Goal: Information Seeking & Learning: Understand process/instructions

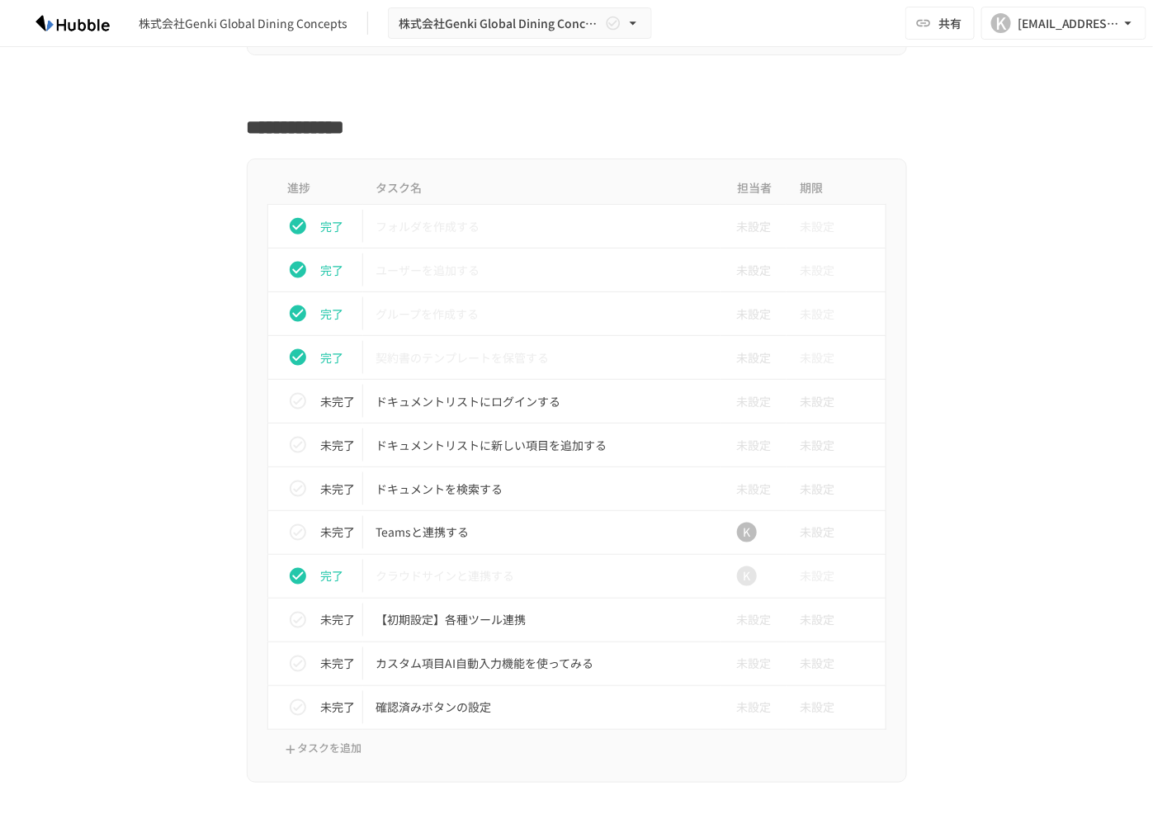
scroll to position [595, 0]
click at [462, 391] on p "ドキュメントリストにログインする" at bounding box center [542, 400] width 332 height 21
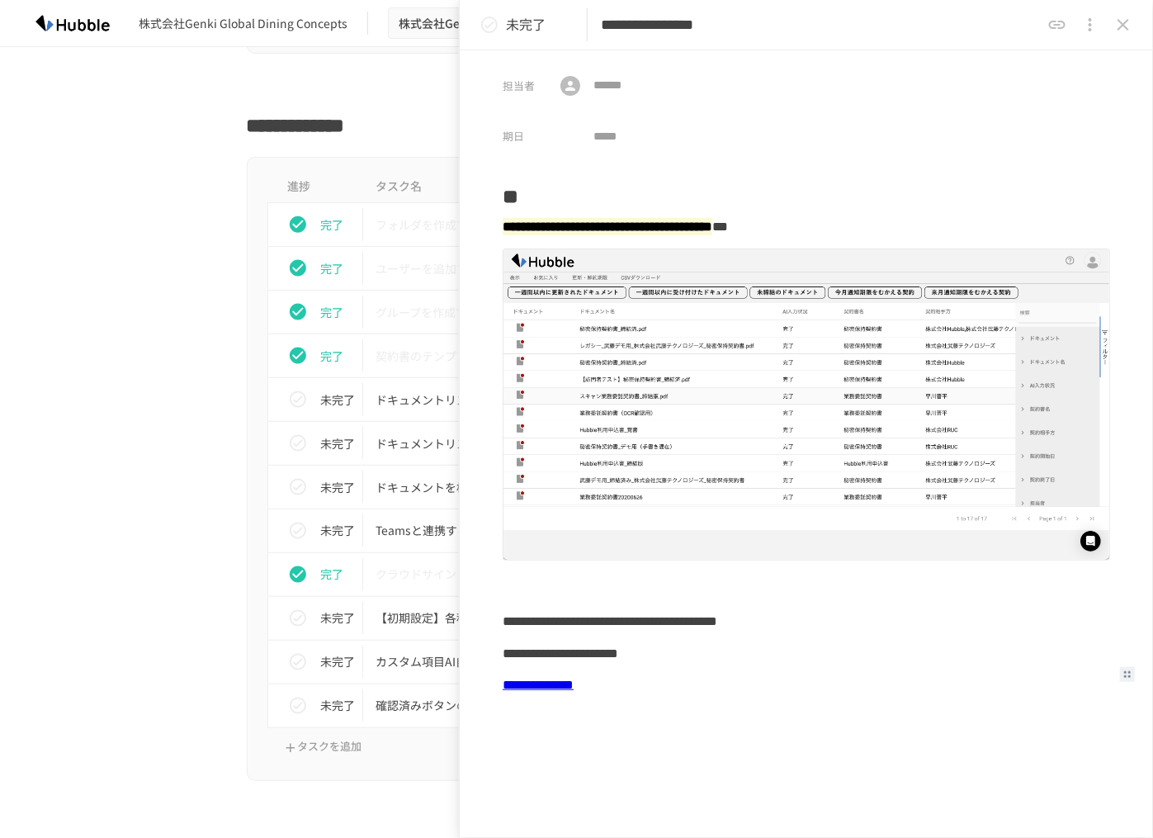
click at [541, 683] on link "**********" at bounding box center [538, 684] width 71 height 12
click at [194, 472] on div "進捗 タスク名 担当者 期限 完了 フォルダを作成する 未設定 未設定 完了 ユーザーを追加する 未設定 未設定 完了 グループを作成する 未設定 未設定 完…" at bounding box center [576, 469] width 1007 height 624
click at [306, 407] on div "未完了" at bounding box center [322, 399] width 82 height 33
click at [429, 440] on p "ドキュメントリストに新しい項目を追加する" at bounding box center [542, 443] width 332 height 21
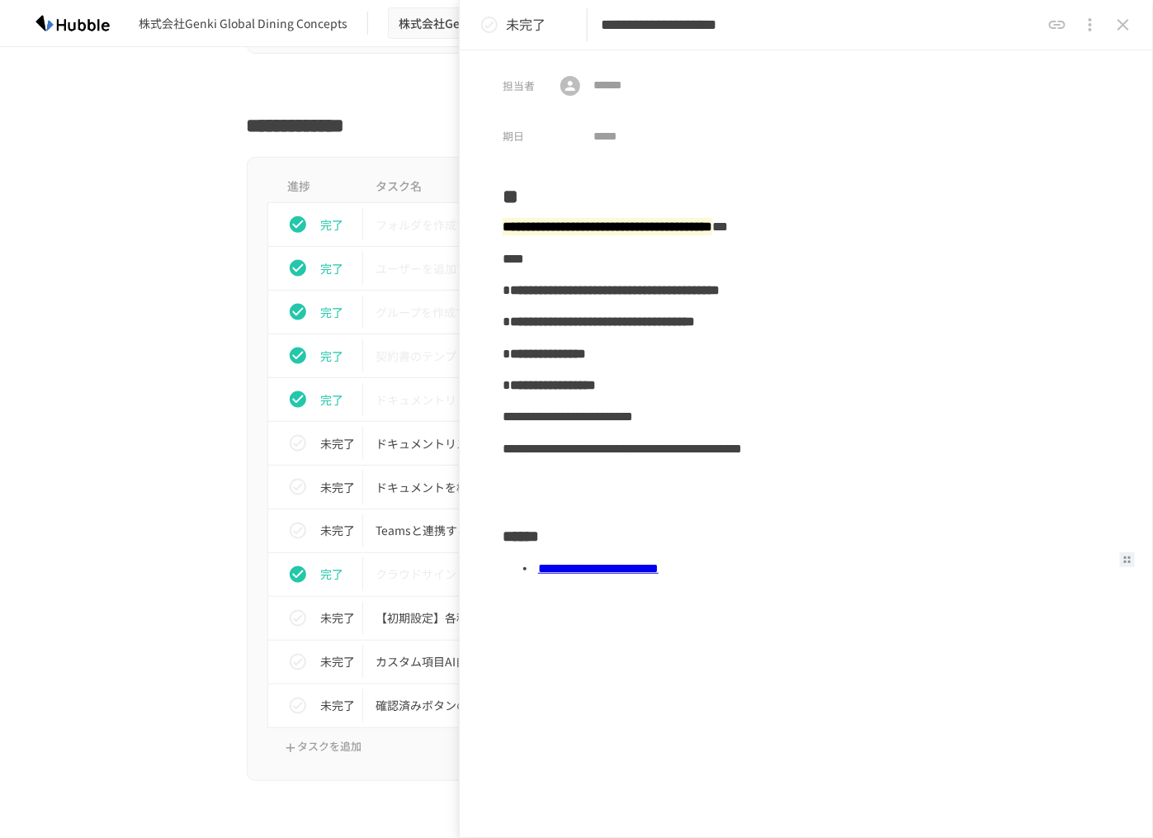
click at [659, 574] on link "**********" at bounding box center [598, 568] width 121 height 12
click at [288, 441] on icon "status" at bounding box center [298, 443] width 20 height 20
click at [289, 485] on icon "status" at bounding box center [298, 487] width 20 height 20
click at [304, 481] on button "status" at bounding box center [297, 486] width 33 height 33
click at [379, 480] on p "ドキュメントを検索する" at bounding box center [542, 487] width 332 height 21
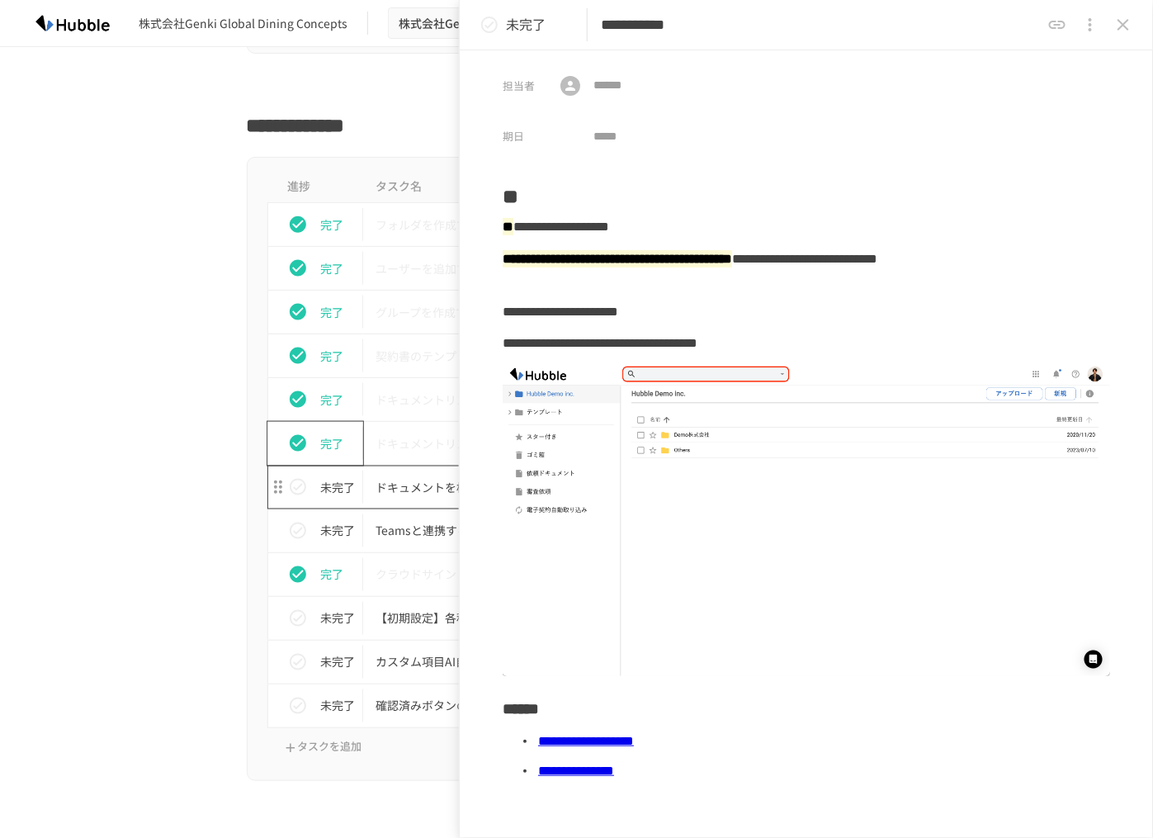
click at [426, 482] on p "ドキュメントを検索する" at bounding box center [542, 487] width 332 height 21
click at [1125, 27] on icon "close drawer" at bounding box center [1123, 25] width 20 height 20
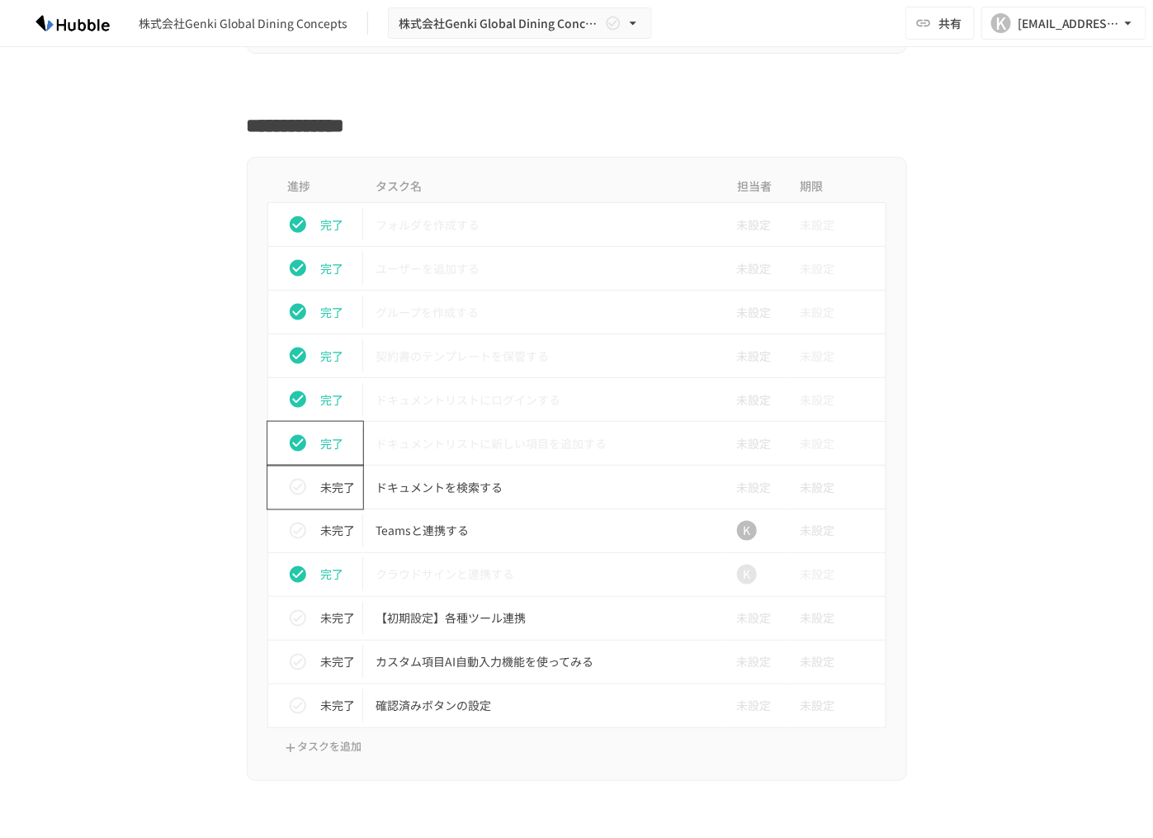
click at [288, 485] on icon "status" at bounding box center [298, 487] width 20 height 20
click at [531, 565] on p "クラウドサインと連携する" at bounding box center [542, 575] width 332 height 21
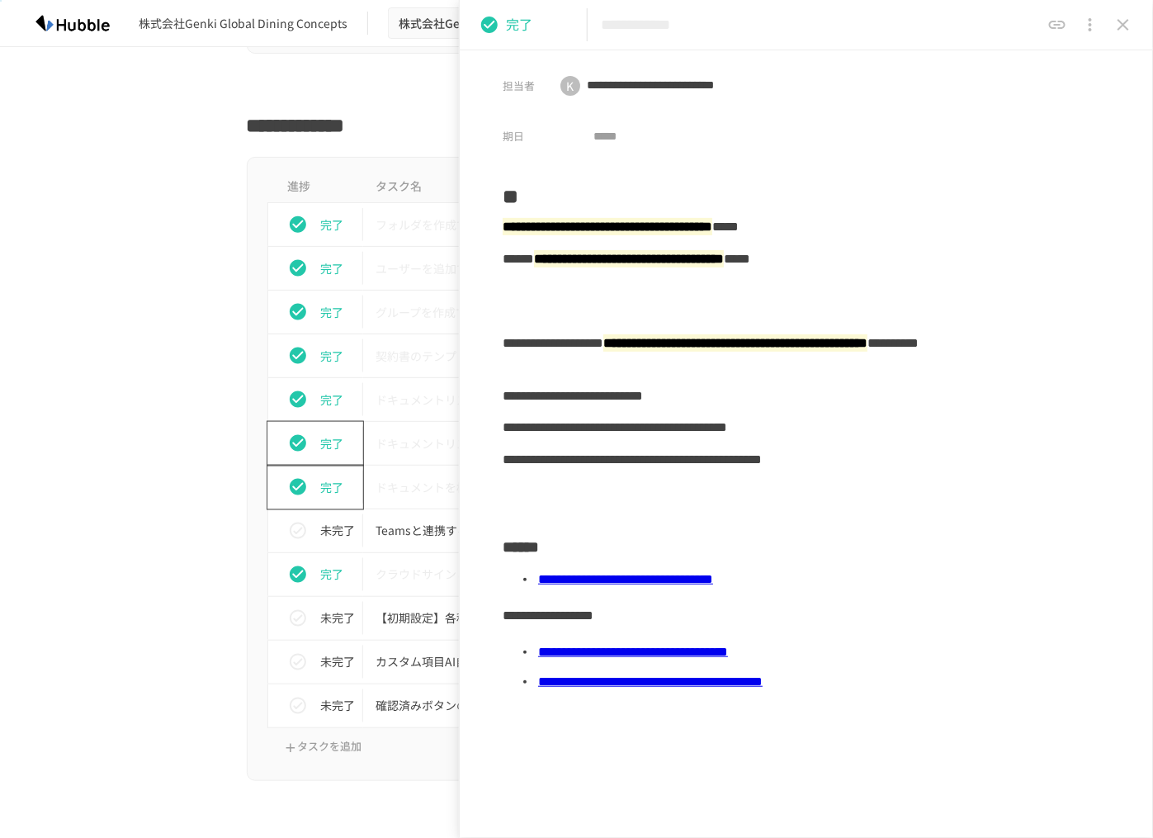
scroll to position [112, 0]
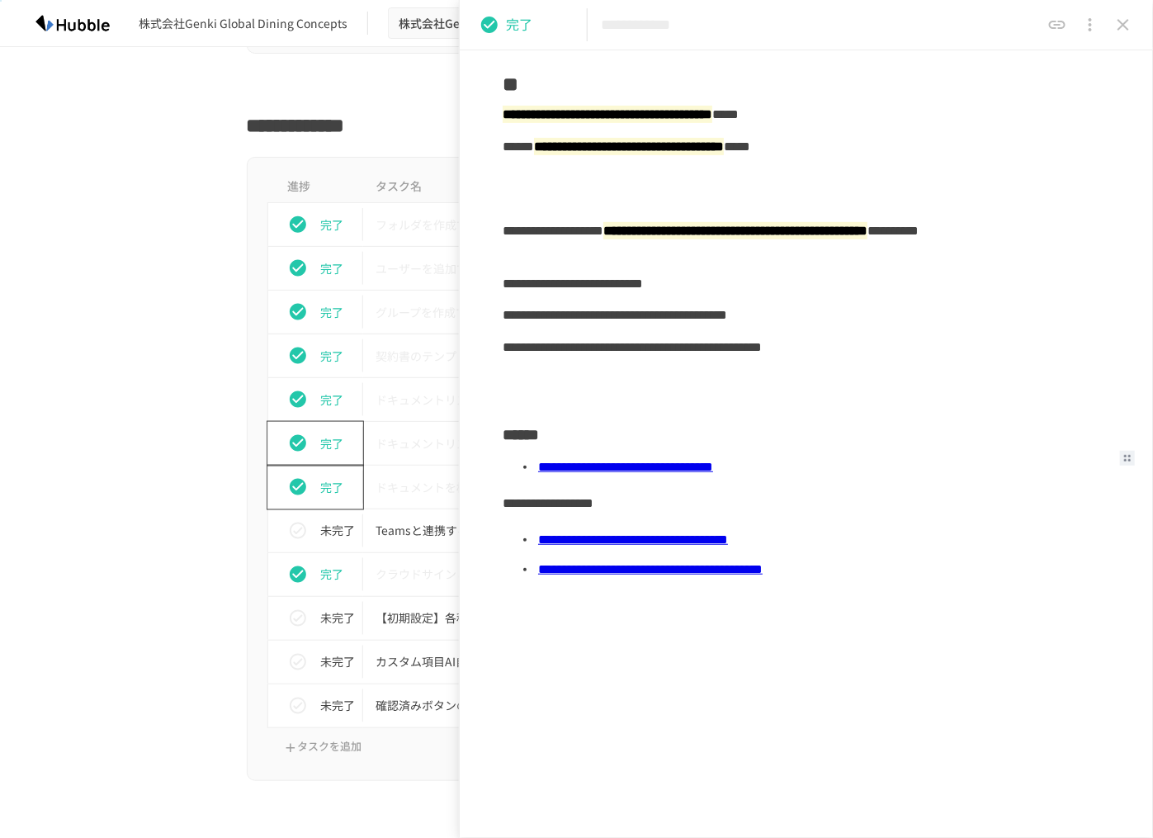
click at [594, 467] on link "**********" at bounding box center [625, 467] width 175 height 12
click at [165, 630] on div "進捗 タスク名 担当者 期限 完了 フォルダを作成する 未設定 未設定 完了 ユーザーを追加する 未設定 未設定 完了 グループを作成する 未設定 未設定 完…" at bounding box center [576, 469] width 1007 height 624
click at [1123, 24] on icon "close drawer" at bounding box center [1124, 25] width 12 height 12
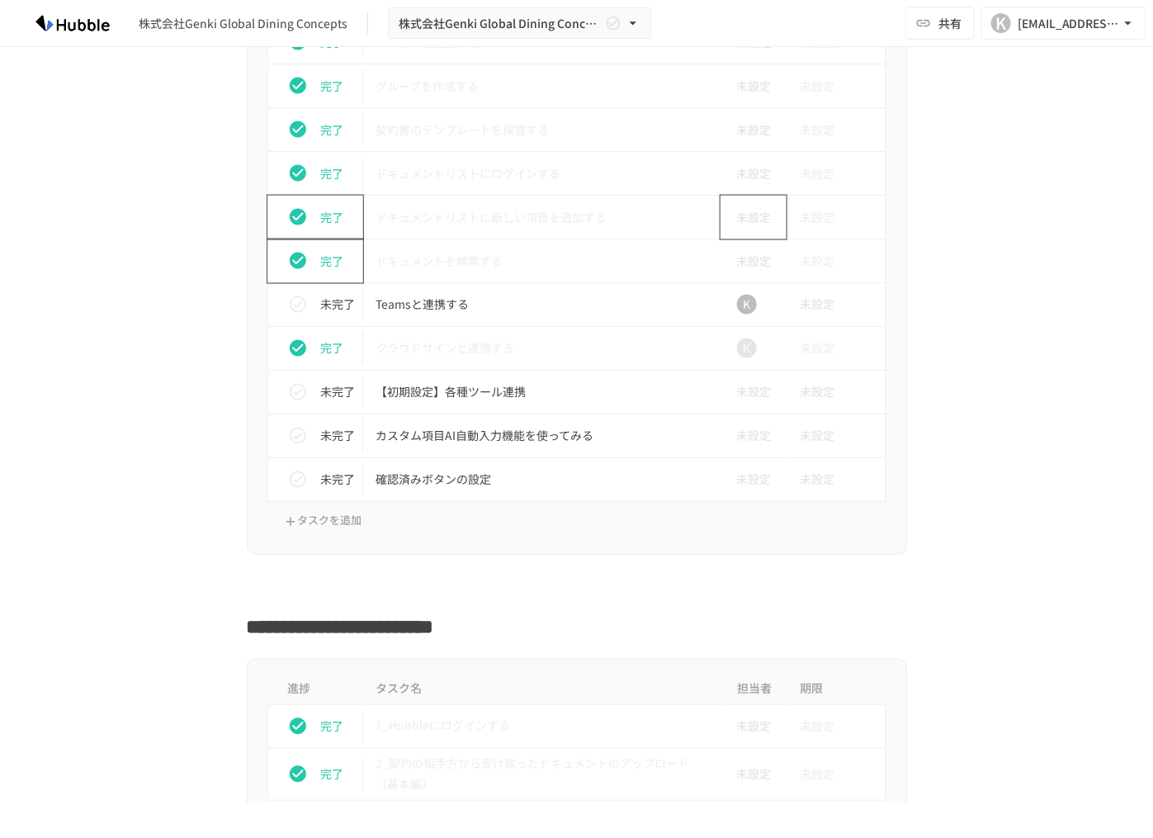
scroll to position [822, 0]
click at [426, 433] on p "カスタム項目AI自動入力機能を使ってみる" at bounding box center [542, 435] width 332 height 21
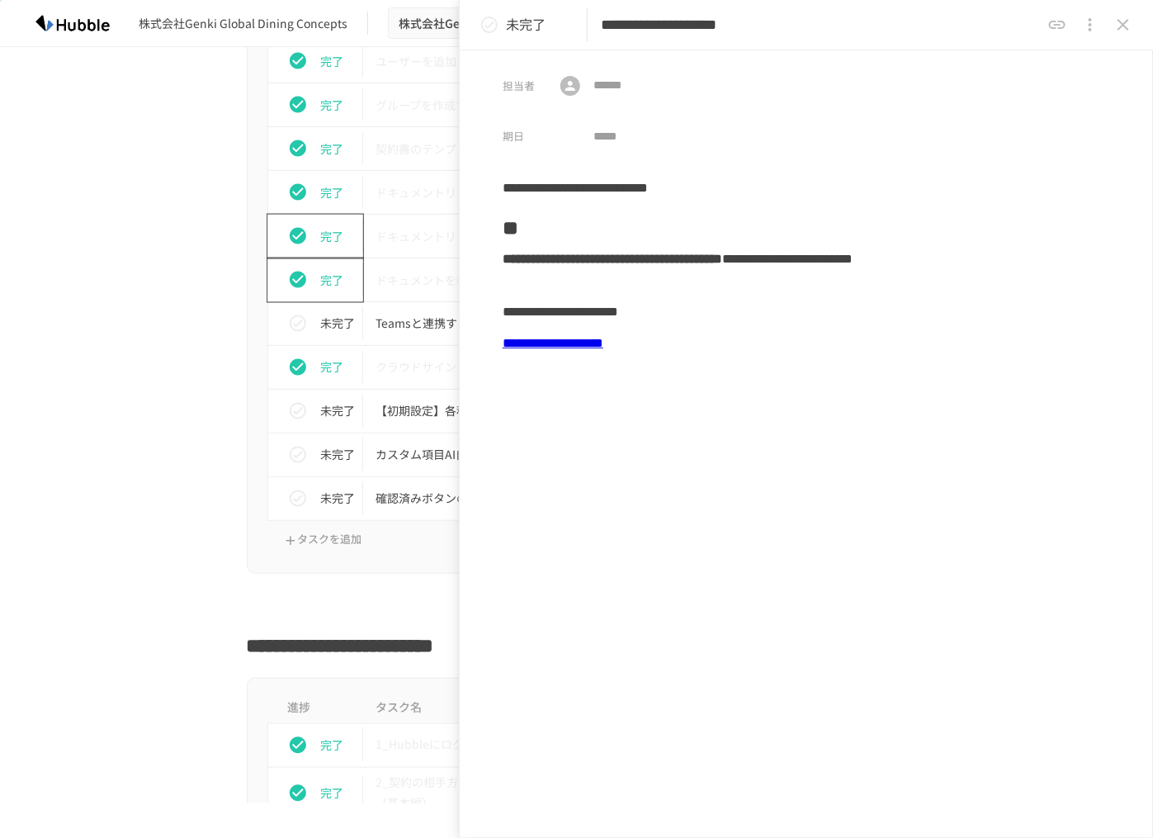
scroll to position [803, 0]
click at [603, 345] on link "**********" at bounding box center [553, 343] width 101 height 12
click at [401, 448] on p "カスタム項目AI自動入力機能を使ってみる" at bounding box center [542, 454] width 332 height 21
click at [401, 488] on p "確認済みボタンの設定" at bounding box center [542, 498] width 332 height 21
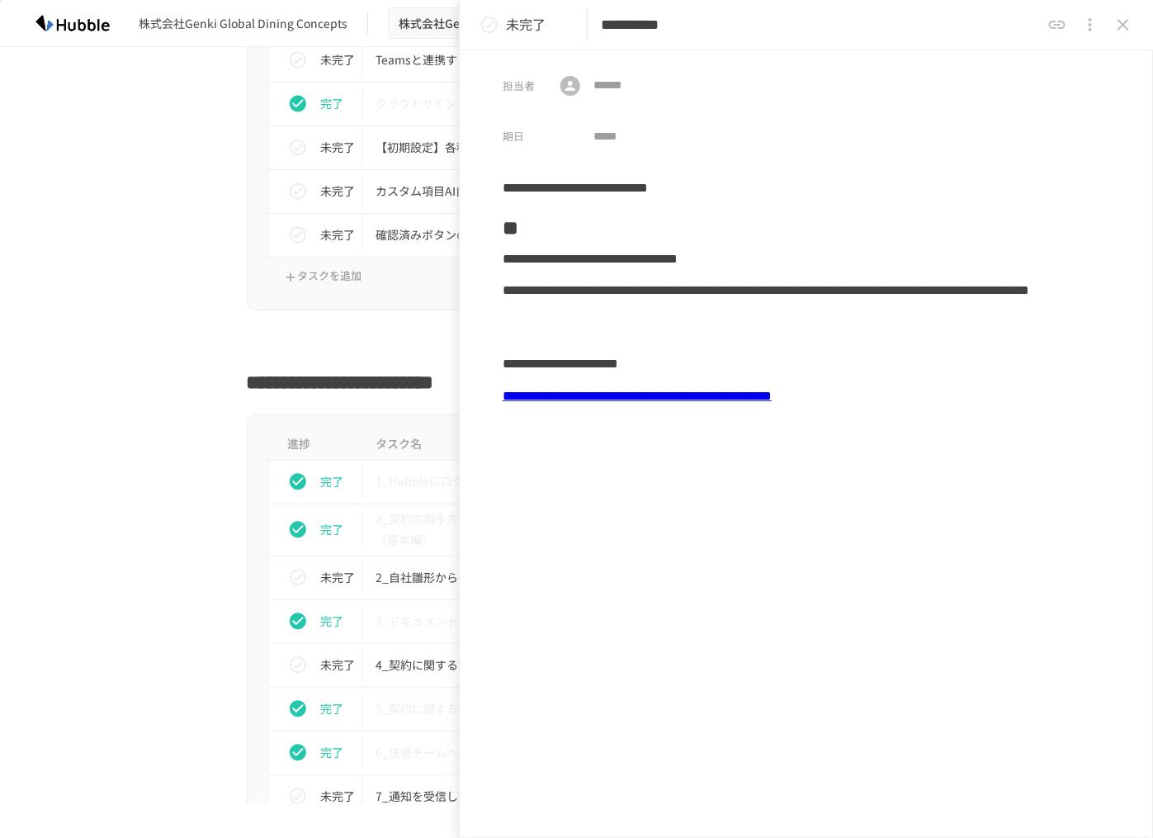
scroll to position [1181, 0]
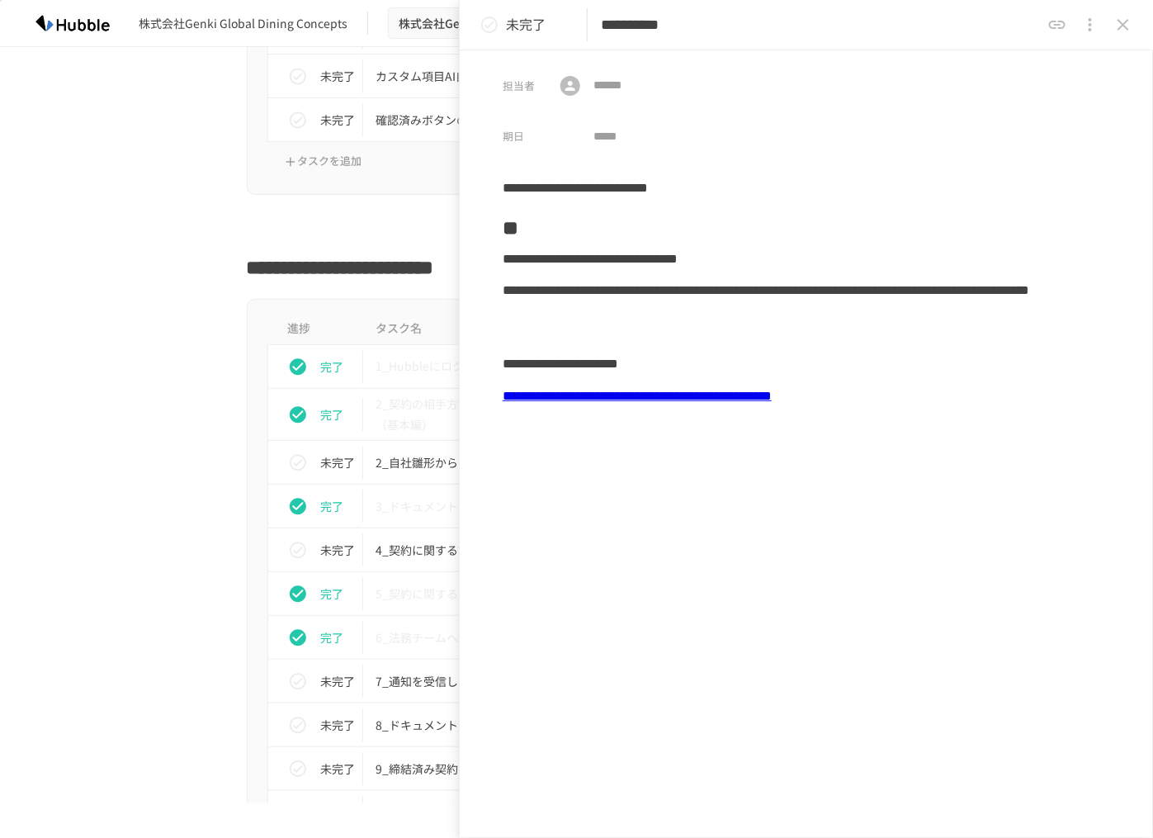
click at [147, 428] on div "進捗 タスク名 担当者 期限 完了 1_Hubbleにログインする 未設定 未設定 完了 2_契約の相手方から受け取ったドキュメントのアップロード（基本編） …" at bounding box center [576, 659] width 1007 height 720
click at [414, 463] on p "2_自社雛形からドキュメントを作成する" at bounding box center [542, 462] width 332 height 21
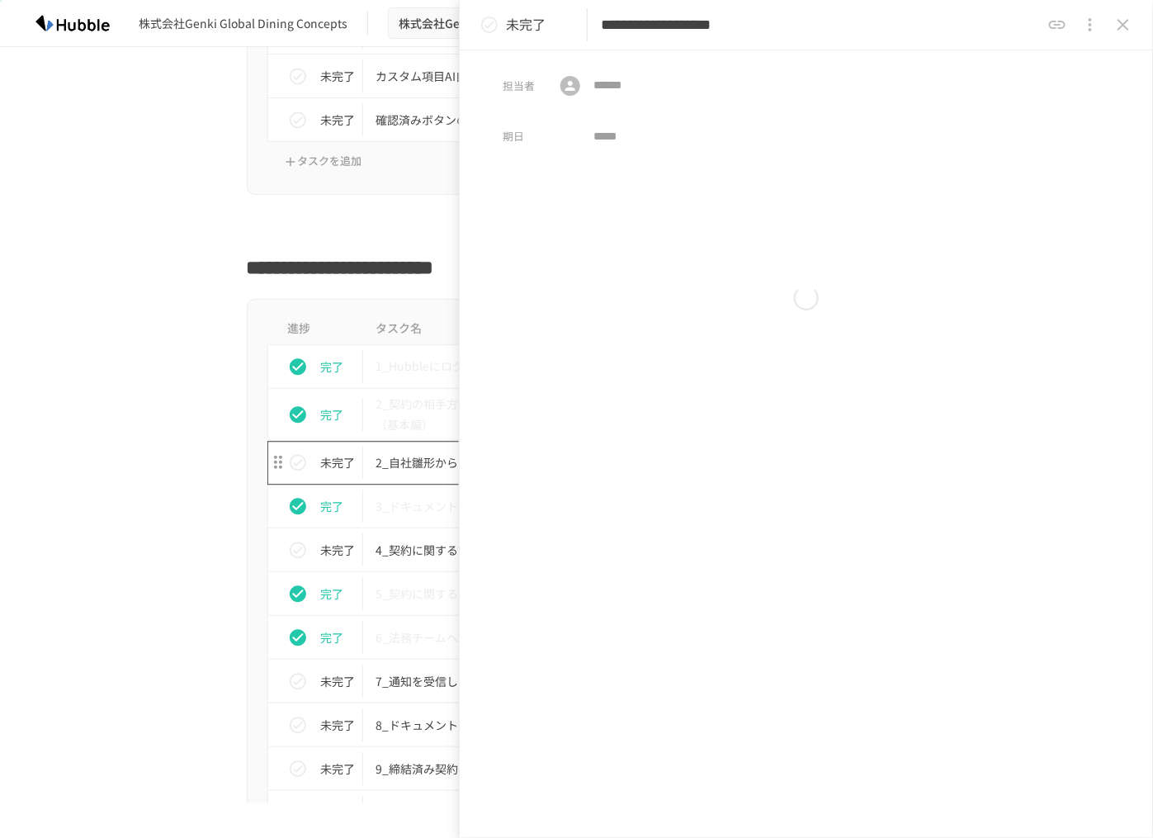
click at [414, 463] on p "2_自社雛形からドキュメントを作成する" at bounding box center [542, 462] width 332 height 21
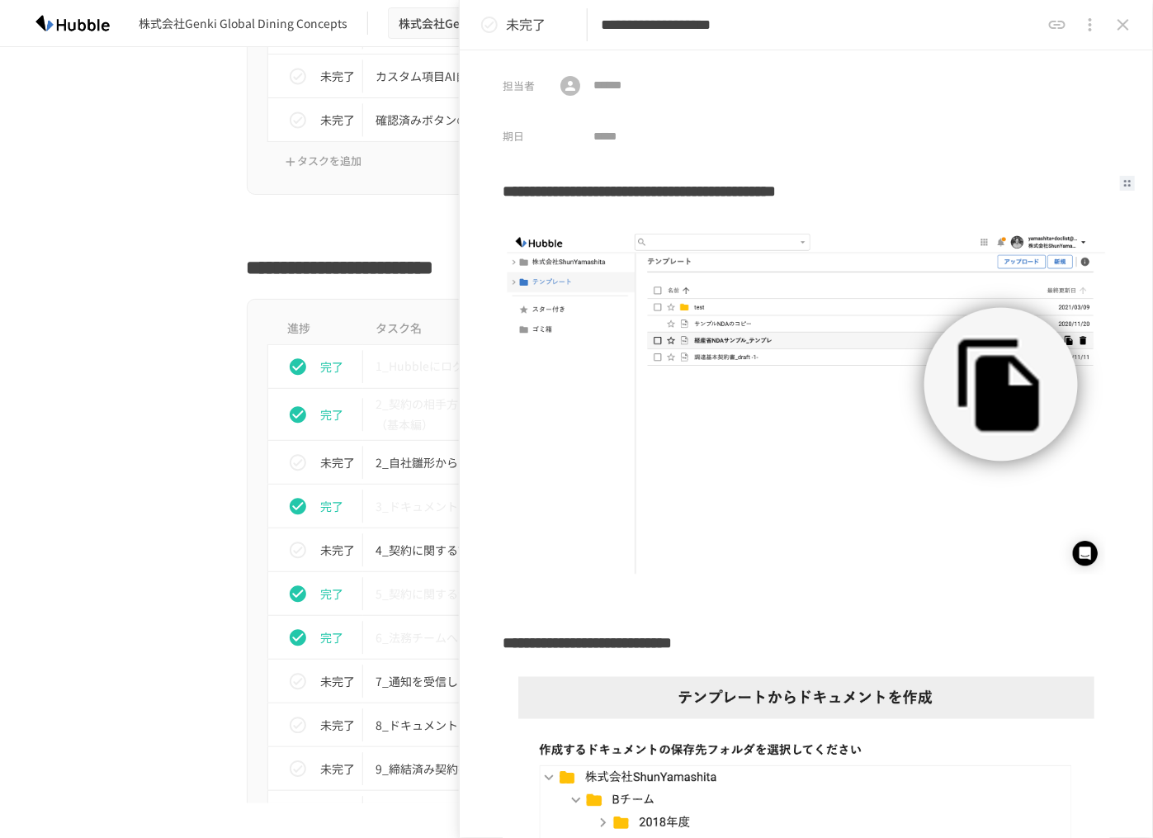
drag, startPoint x: 810, startPoint y: 194, endPoint x: 697, endPoint y: 195, distance: 113.1
drag, startPoint x: 697, startPoint y: 195, endPoint x: 626, endPoint y: 471, distance: 285.5
click at [626, 471] on img at bounding box center [806, 404] width 607 height 352
drag, startPoint x: 534, startPoint y: 192, endPoint x: 792, endPoint y: 192, distance: 258.3
click at [792, 192] on h3 "**********" at bounding box center [800, 197] width 595 height 50
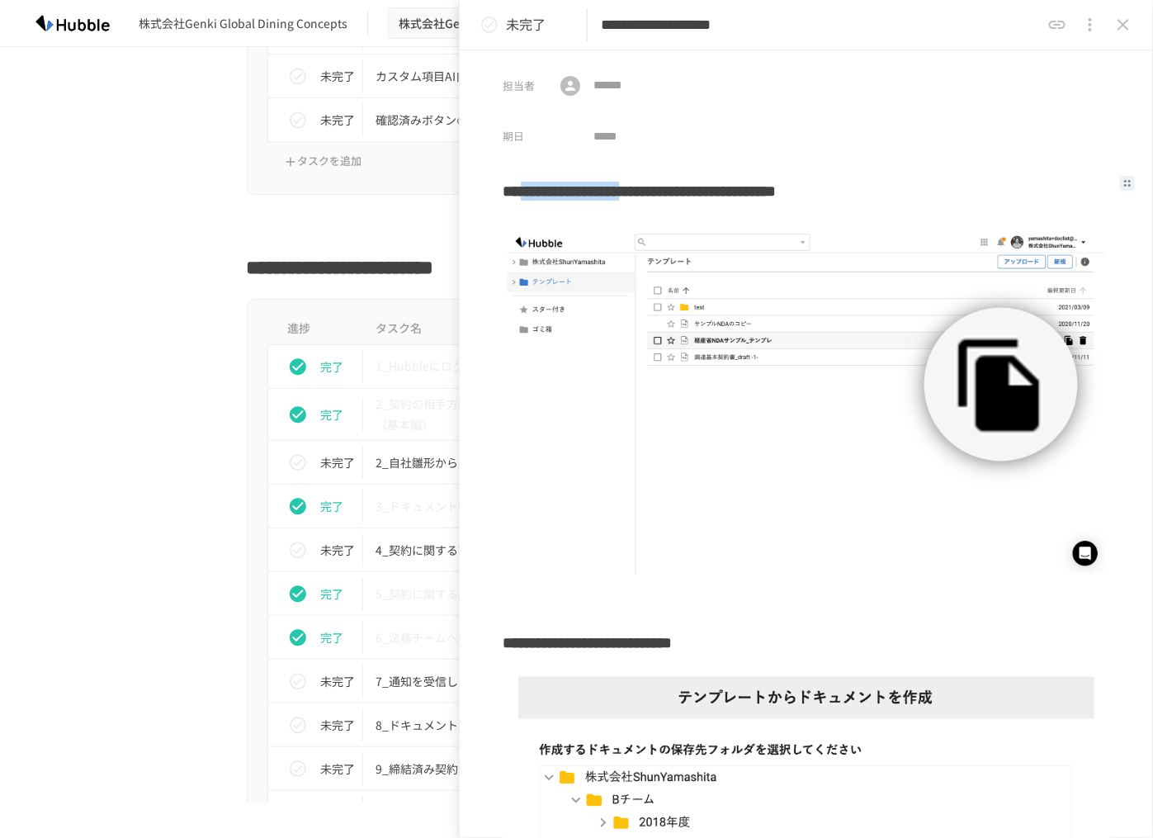
copy h3 "**********"
click at [146, 370] on div "進捗 タスク名 担当者 期限 完了 1_Hubbleにログインする 未設定 未設定 完了 2_契約の相手方から受け取ったドキュメントのアップロード（基本編） …" at bounding box center [576, 659] width 1007 height 720
click at [1125, 31] on icon "close drawer" at bounding box center [1123, 25] width 20 height 20
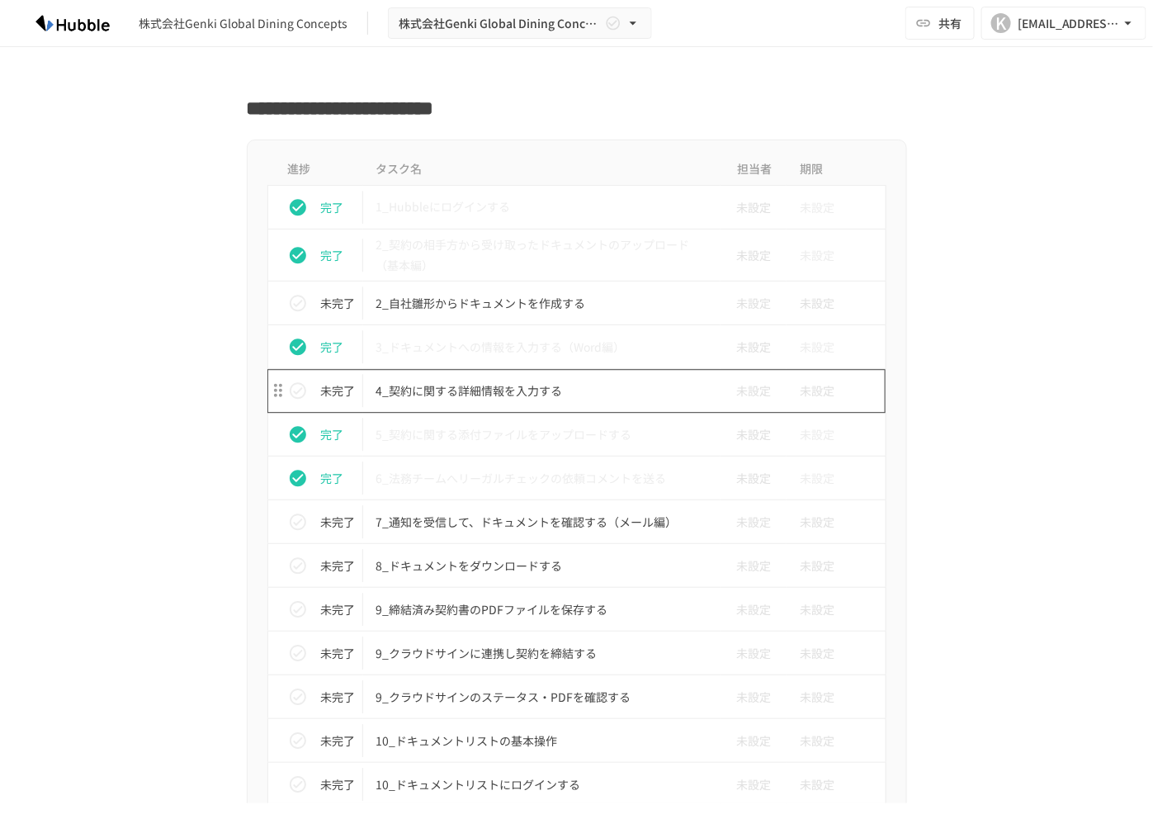
scroll to position [1343, 0]
click at [514, 387] on p "4_契約に関する詳細情報を入力する" at bounding box center [542, 388] width 332 height 21
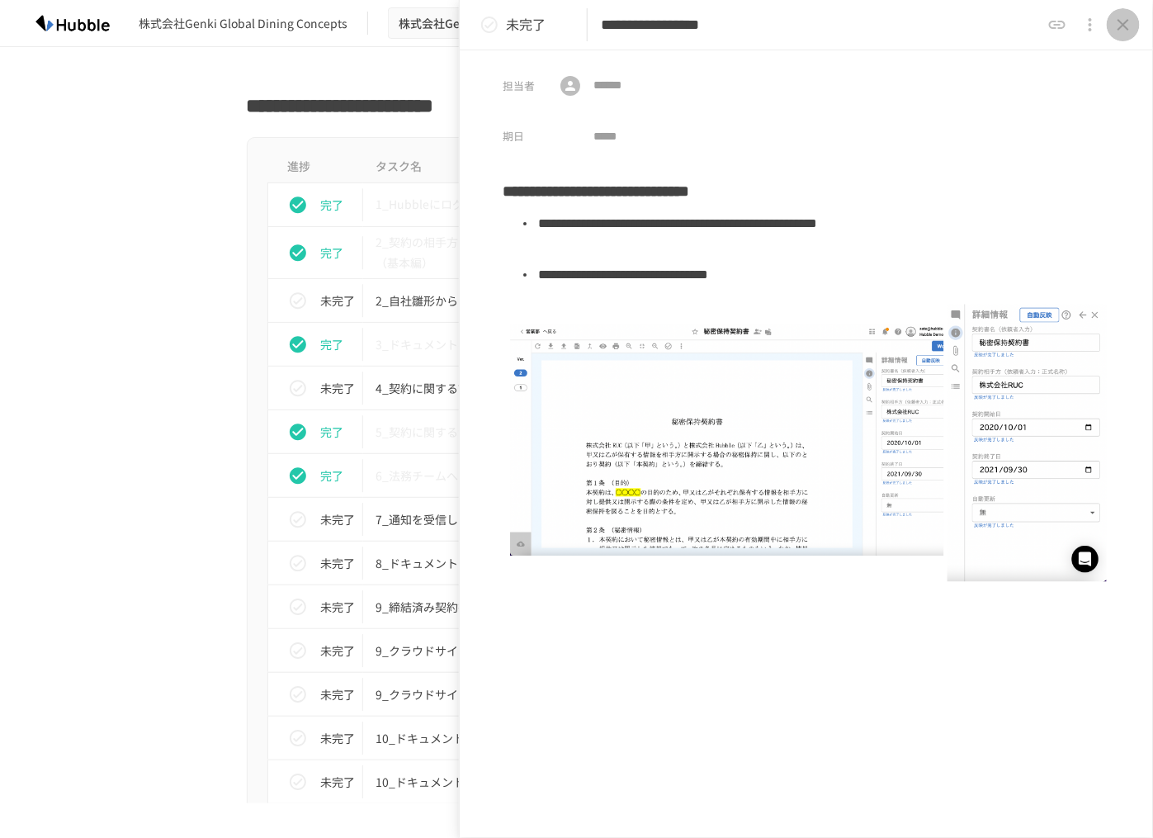
click at [1116, 29] on icon "close drawer" at bounding box center [1123, 25] width 20 height 20
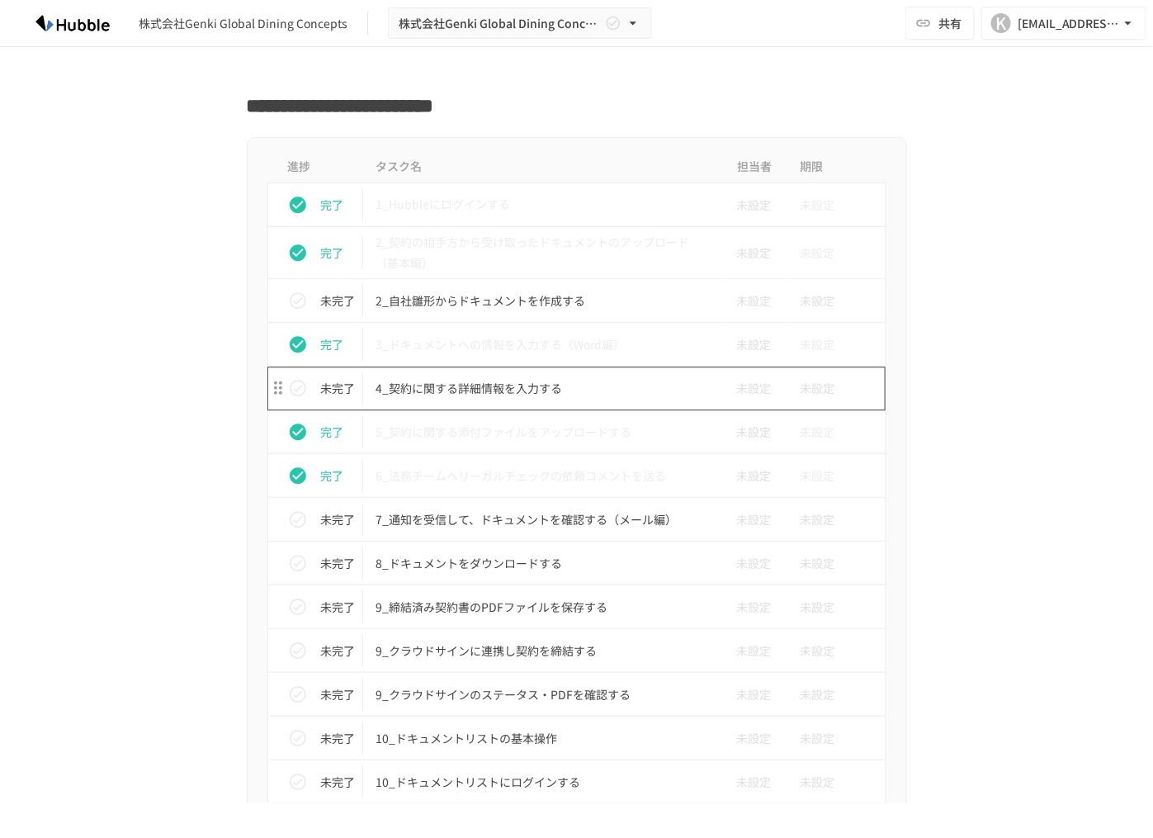
click at [491, 380] on p "4_契約に関する詳細情報を入力する" at bounding box center [542, 388] width 332 height 21
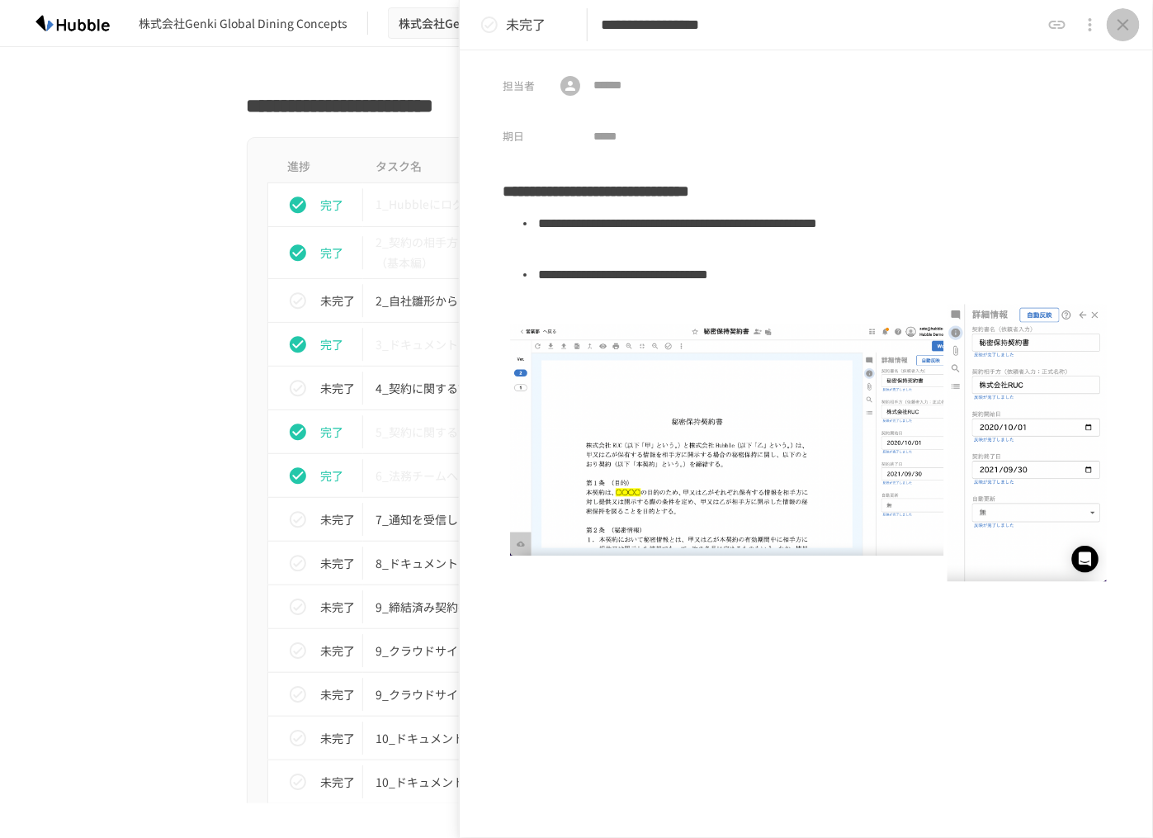
click at [1123, 27] on icon "close drawer" at bounding box center [1123, 25] width 20 height 20
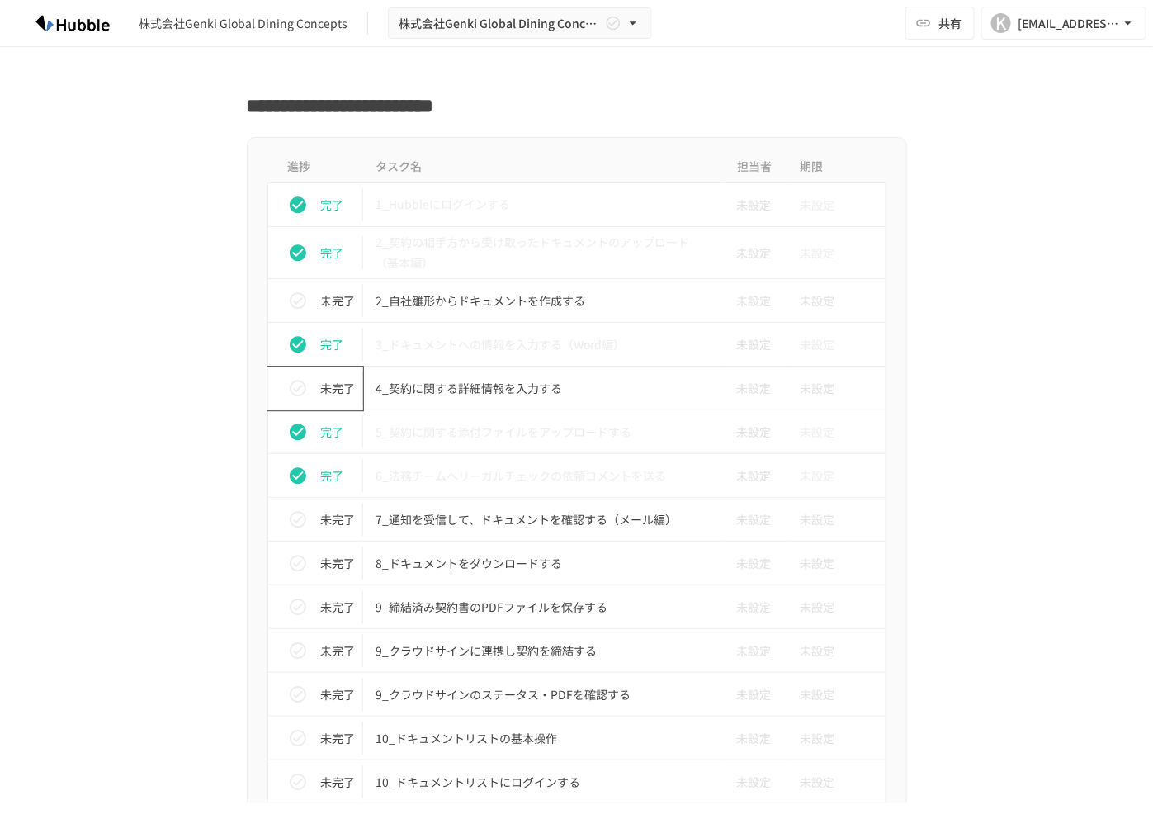
click at [290, 382] on icon "status" at bounding box center [298, 388] width 20 height 20
click at [390, 513] on p "7_通知を受信して、ドキュメントを確認する（メール編）" at bounding box center [542, 519] width 332 height 21
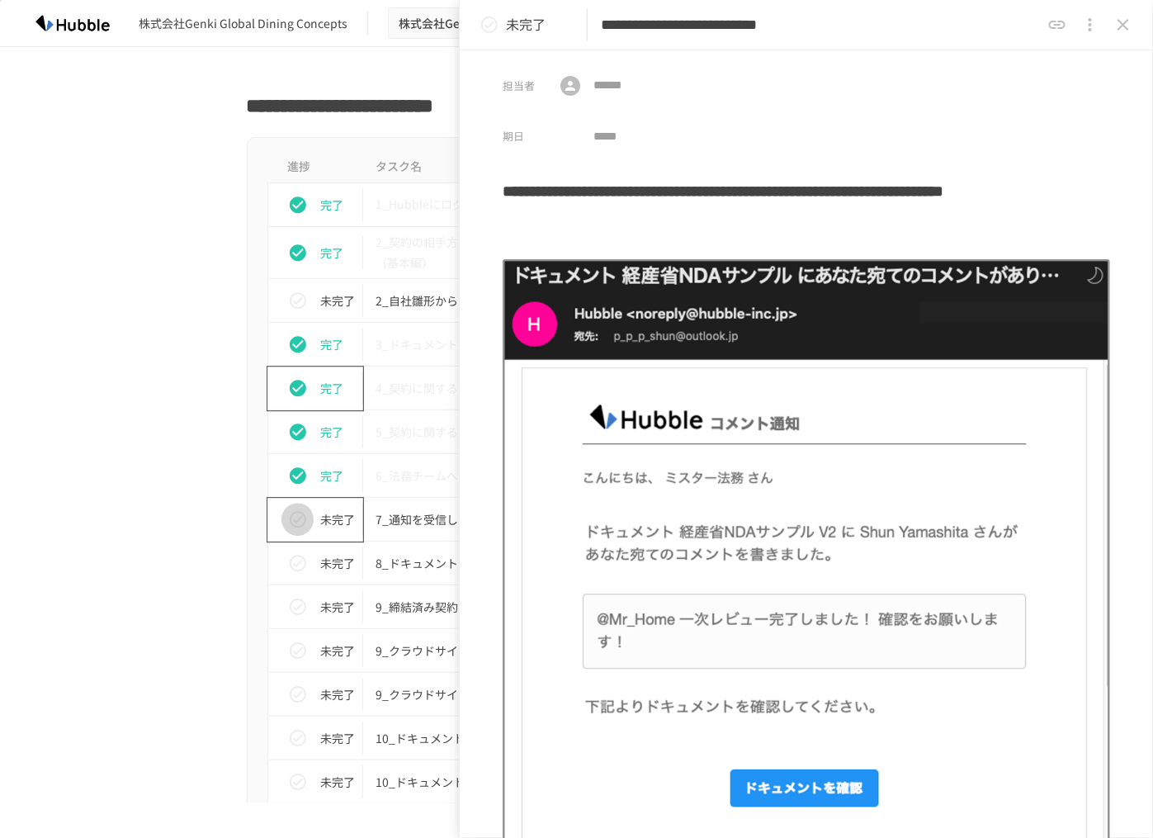
click at [288, 509] on icon "status" at bounding box center [298, 519] width 20 height 20
click at [1120, 21] on icon "close drawer" at bounding box center [1124, 25] width 12 height 12
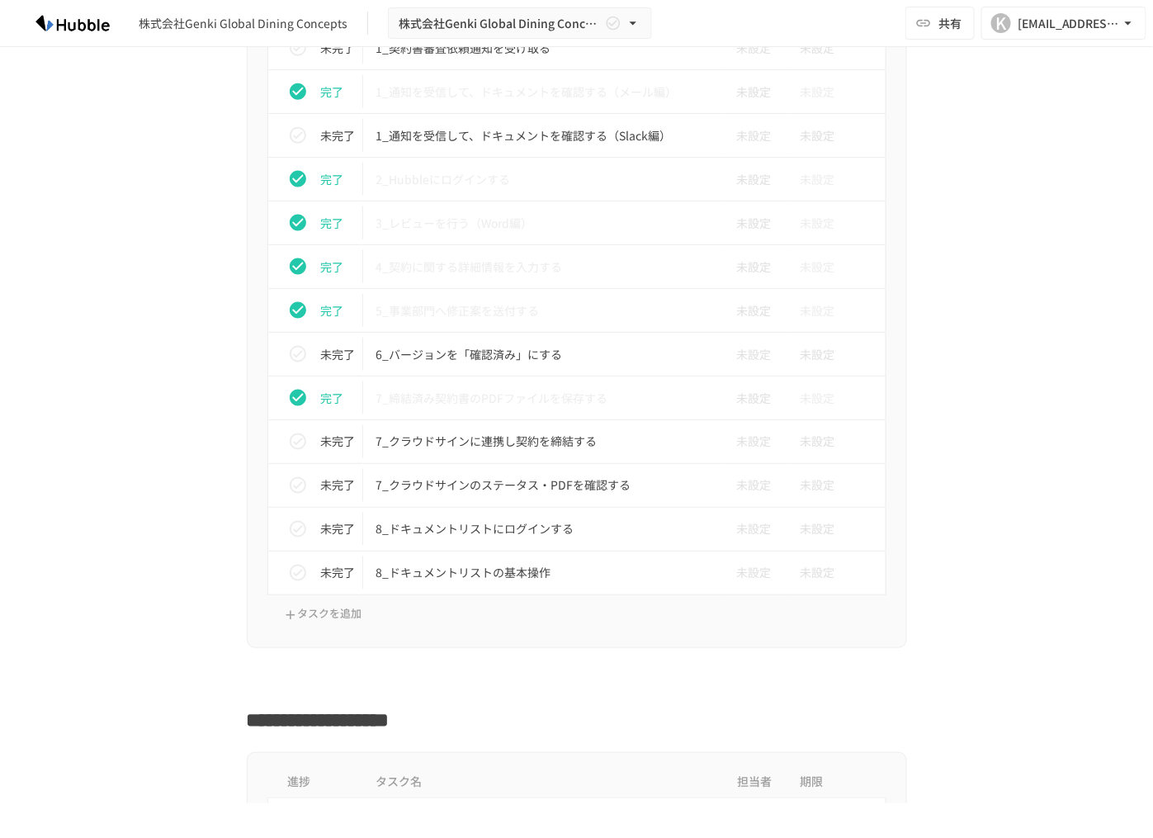
scroll to position [2832, 0]
click at [291, 437] on icon "status" at bounding box center [298, 442] width 20 height 20
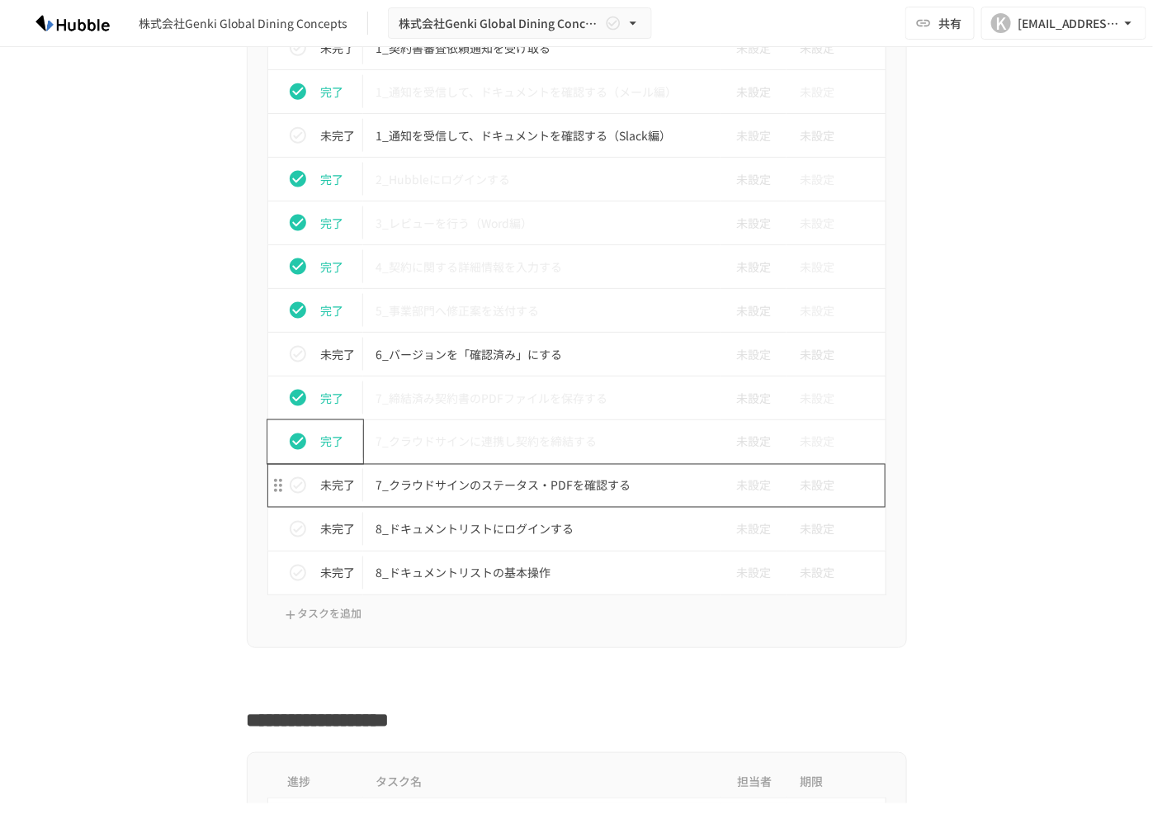
click at [461, 476] on p "7_クラウドサインのステータス・PDFを確認する" at bounding box center [542, 485] width 332 height 21
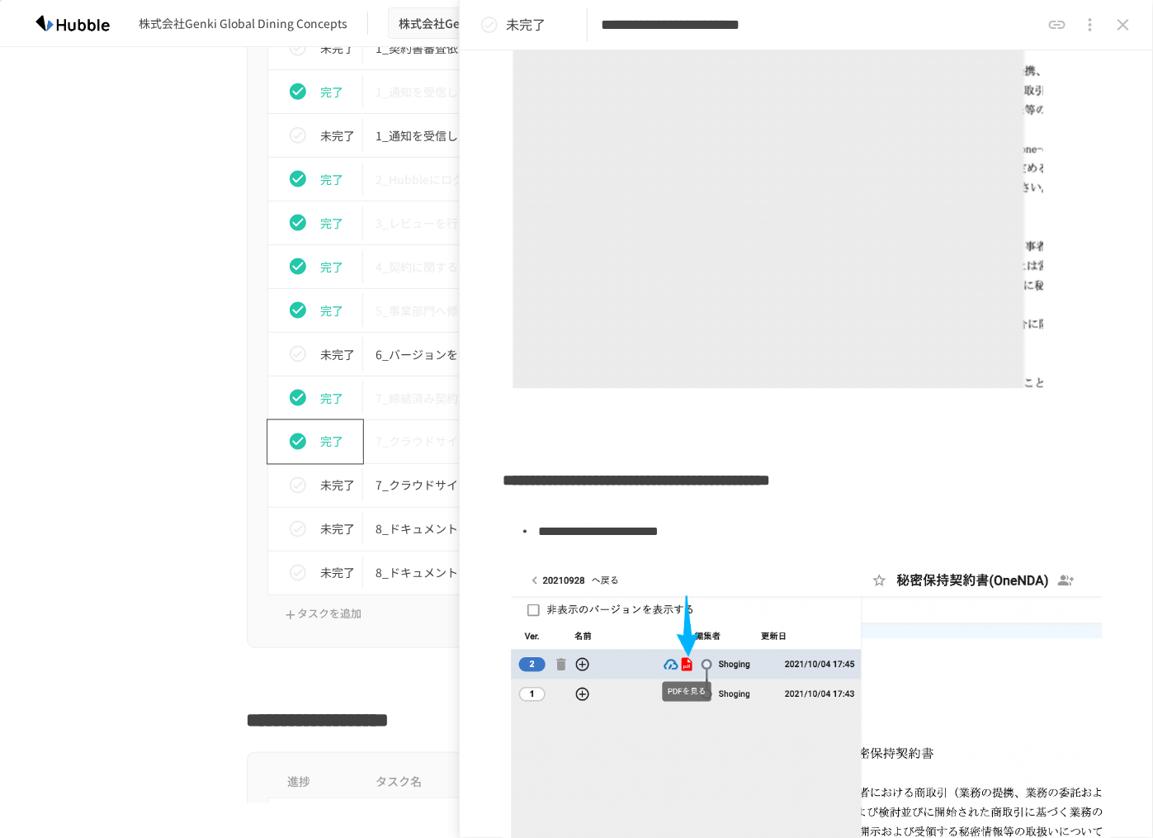
scroll to position [598, 0]
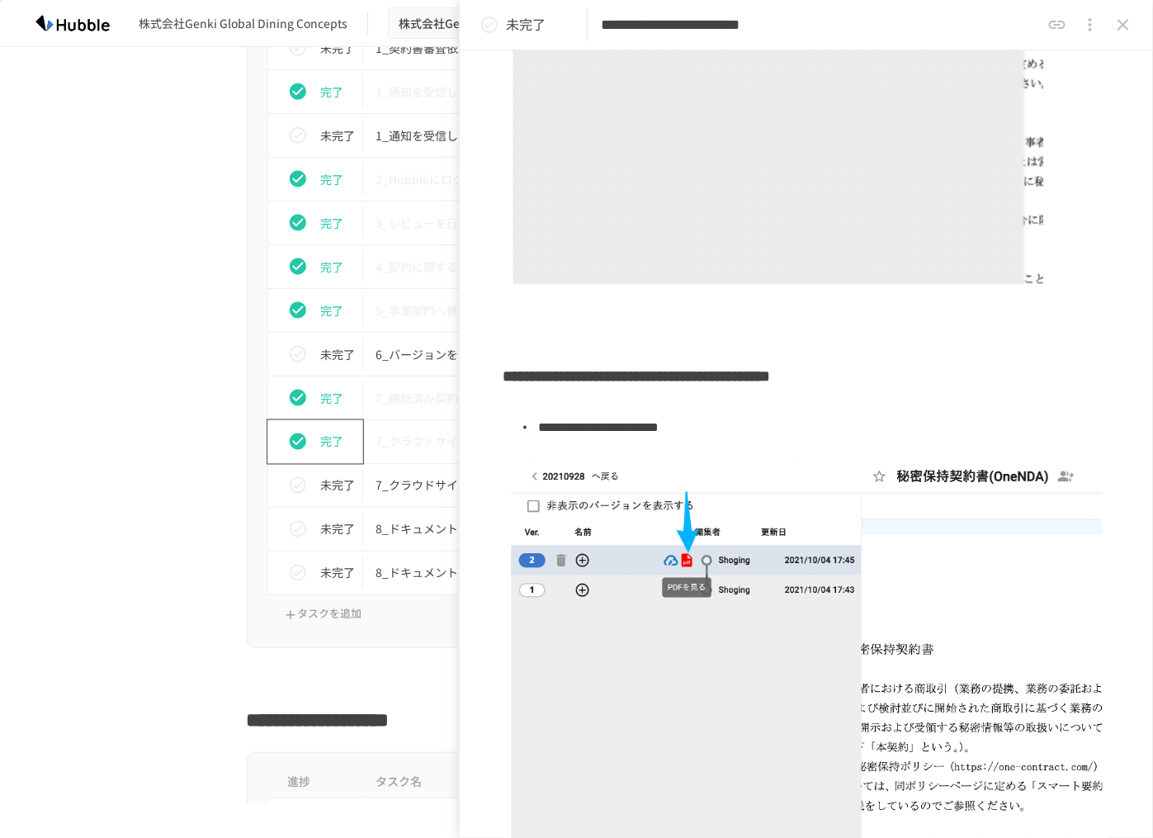
click at [149, 499] on div "進捗 タスク名 担当者 期限 未完了 1_契約書審査依頼通知を受け取る 未設定 未設定 完了 1_通知を受信して、ドキュメントを確認する（メール編） 未設定 …" at bounding box center [576, 314] width 1007 height 668
click at [1117, 21] on icon "close drawer" at bounding box center [1123, 25] width 20 height 20
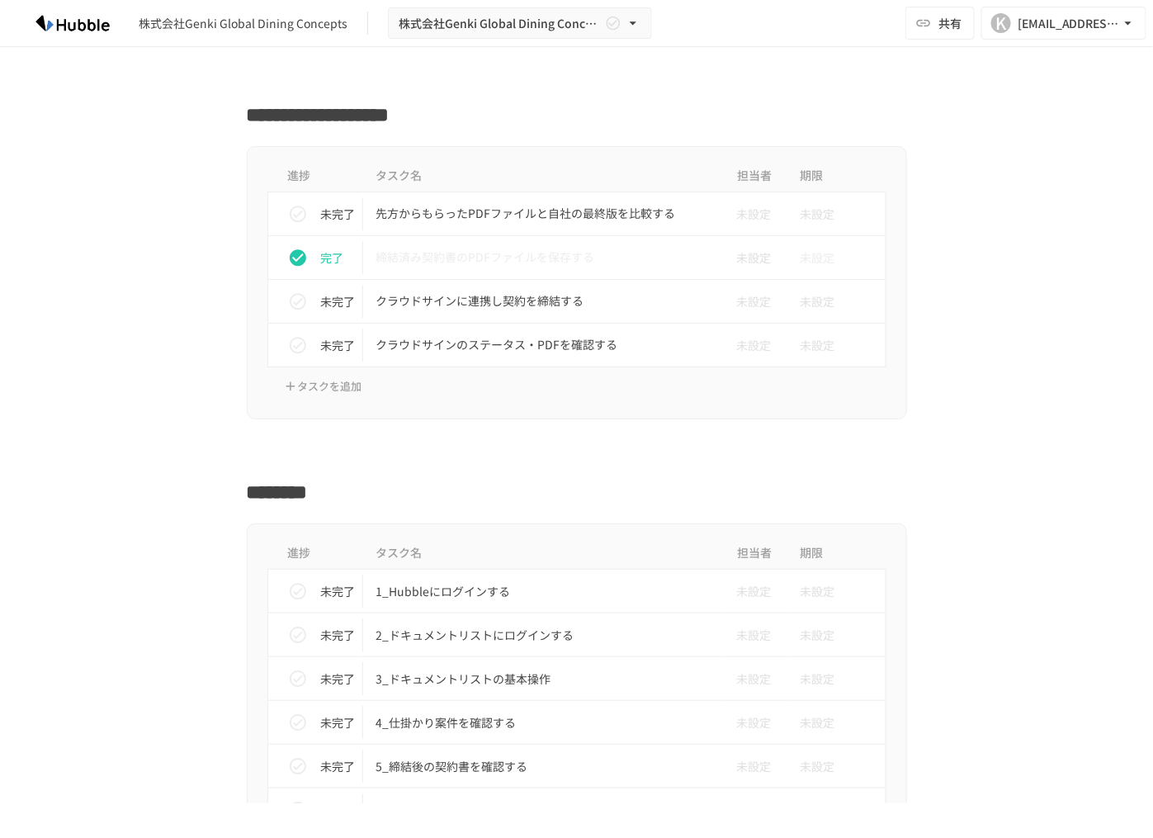
scroll to position [3423, 0]
